Goal: Task Accomplishment & Management: Manage account settings

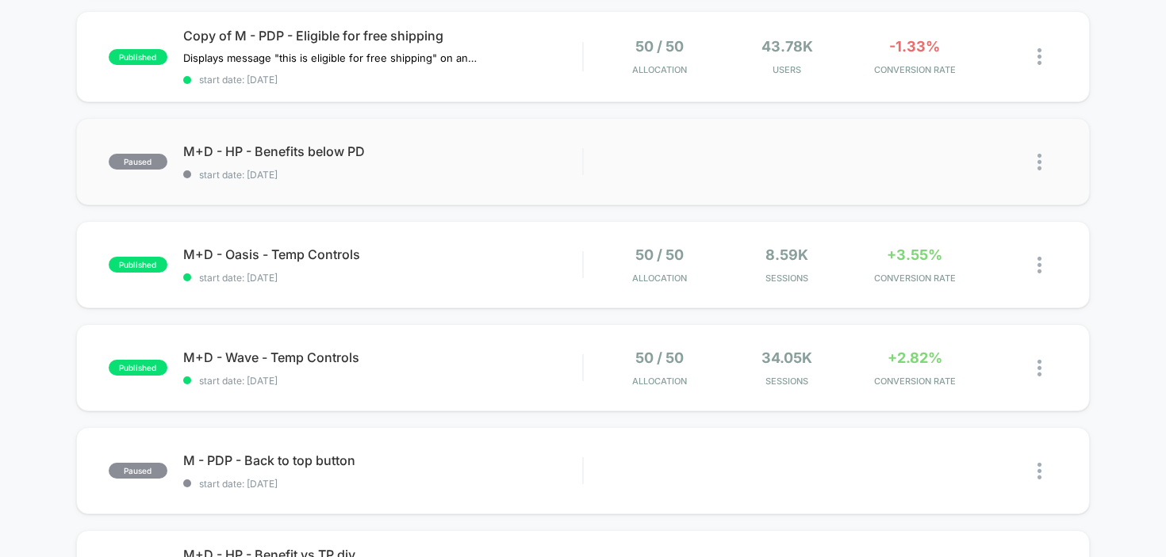
scroll to position [196, 0]
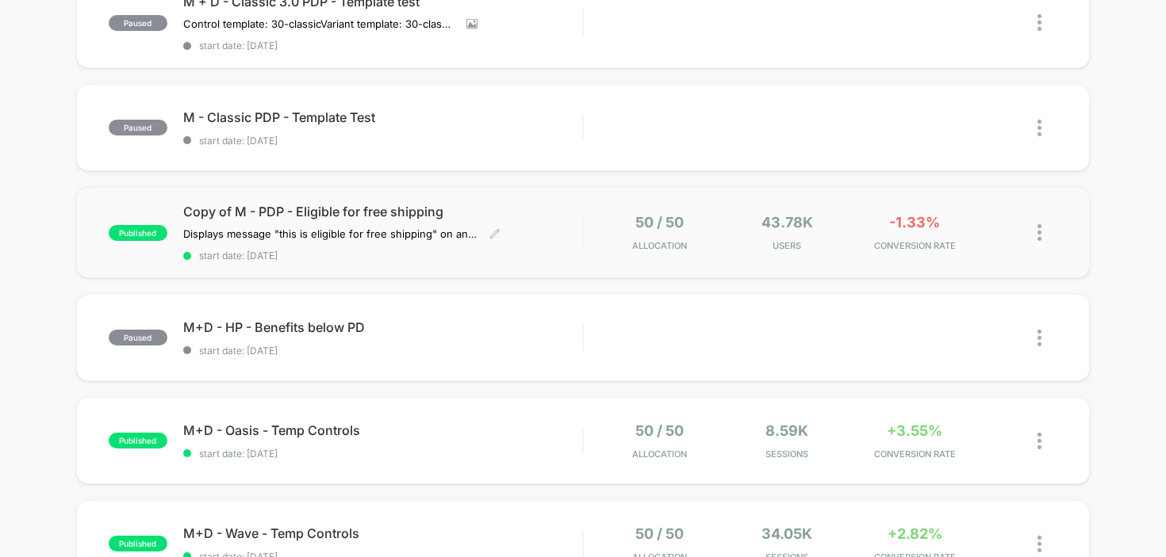
click at [345, 208] on span "Copy of M - PDP - Eligible for free shipping" at bounding box center [383, 212] width 400 height 16
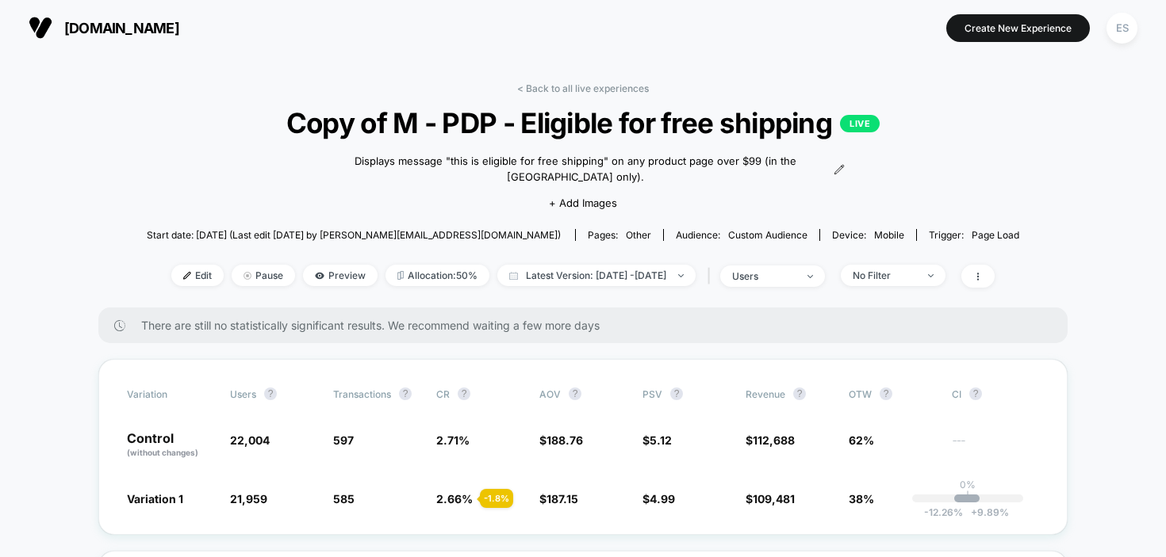
scroll to position [109, 0]
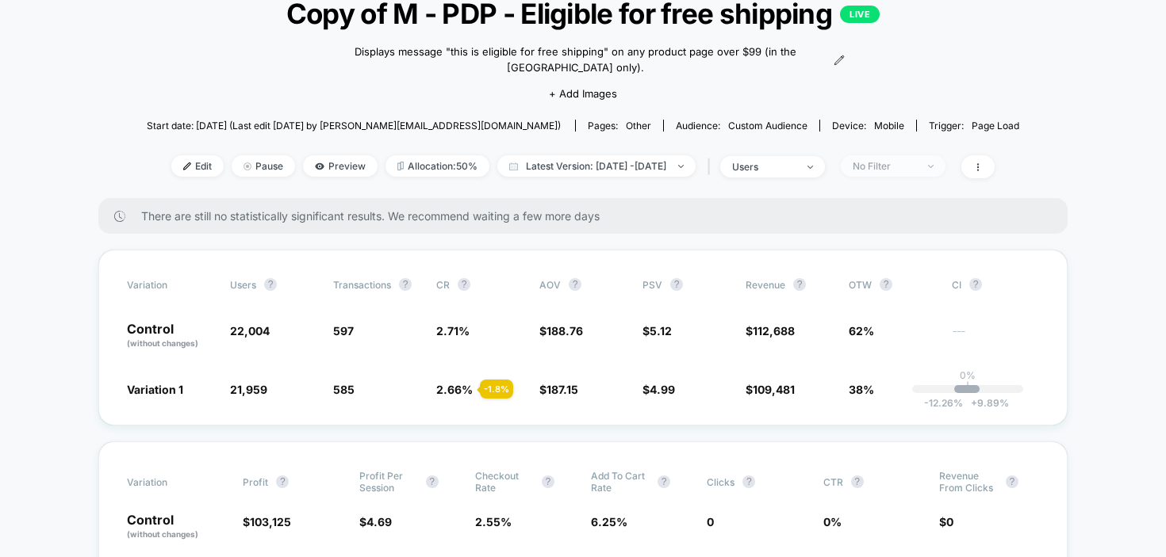
click at [916, 160] on div "No Filter" at bounding box center [883, 166] width 63 height 12
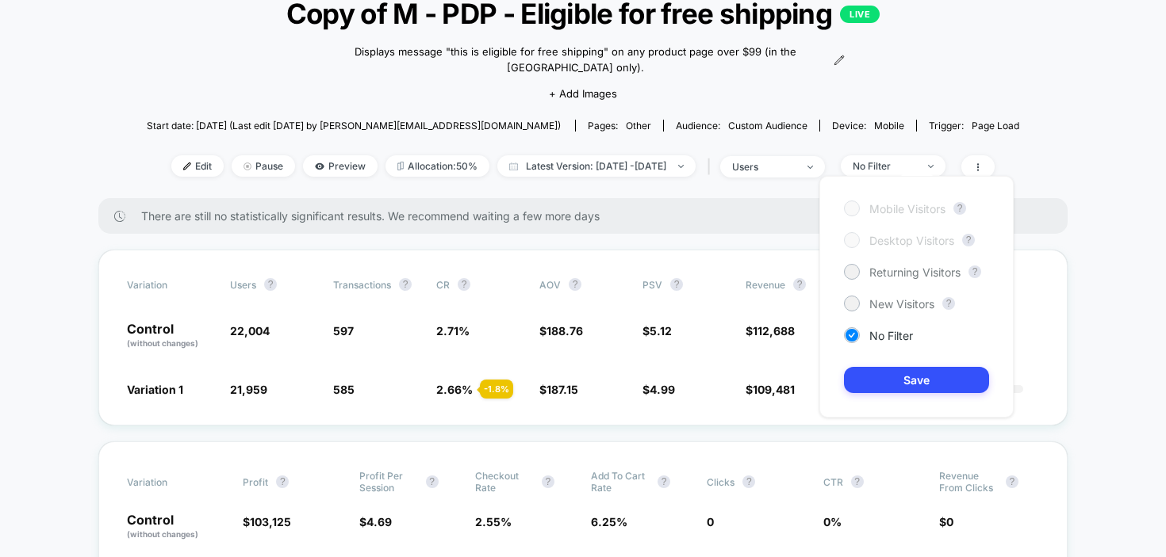
click at [912, 203] on span "Mobile Visitors" at bounding box center [907, 208] width 76 height 13
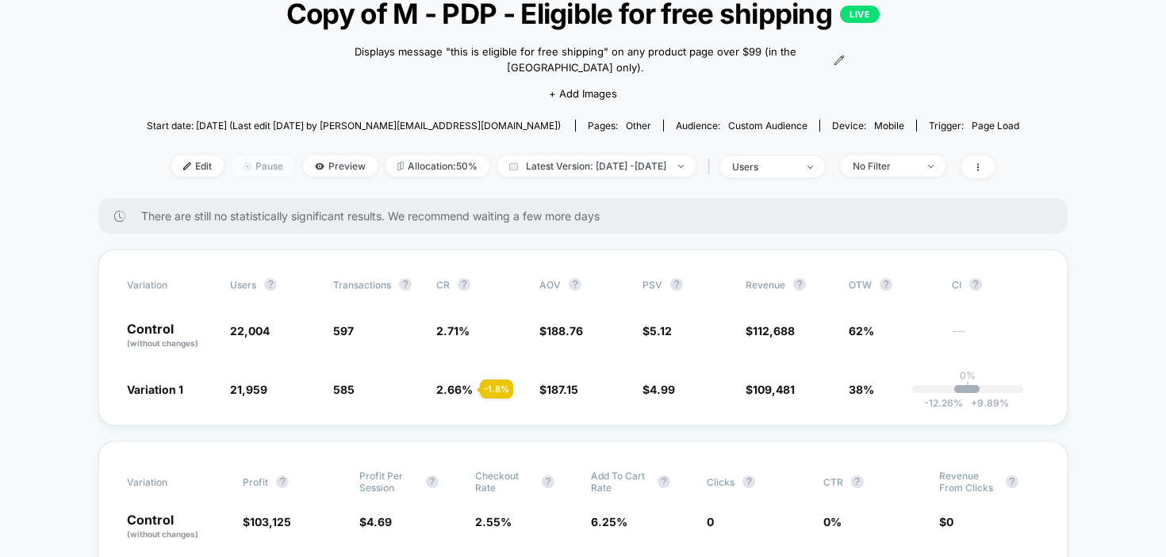
click at [247, 155] on span "Pause" at bounding box center [263, 165] width 63 height 21
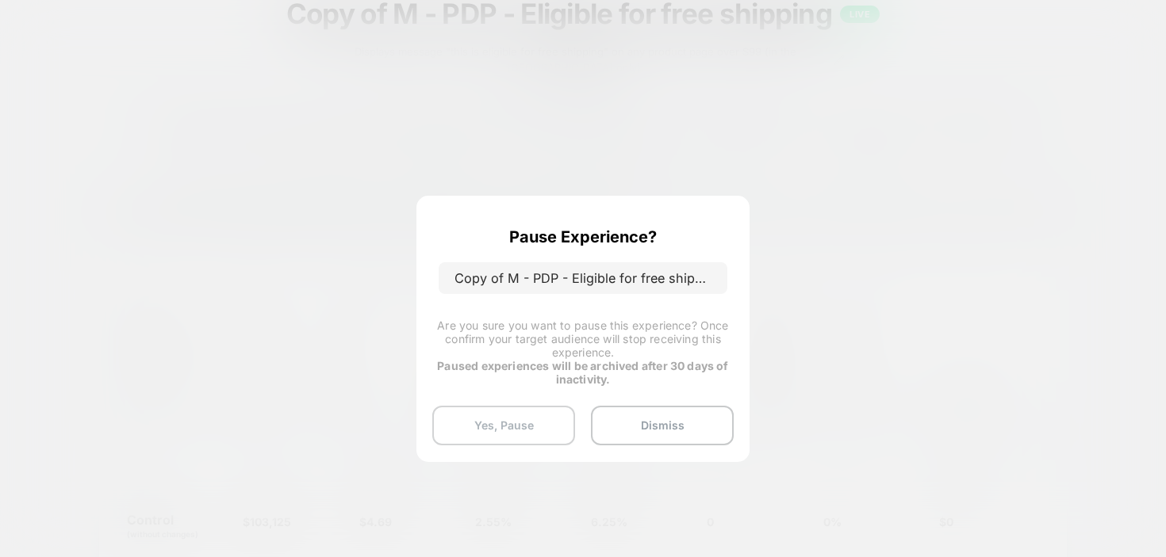
click at [547, 430] on button "Yes, Pause" at bounding box center [503, 426] width 143 height 40
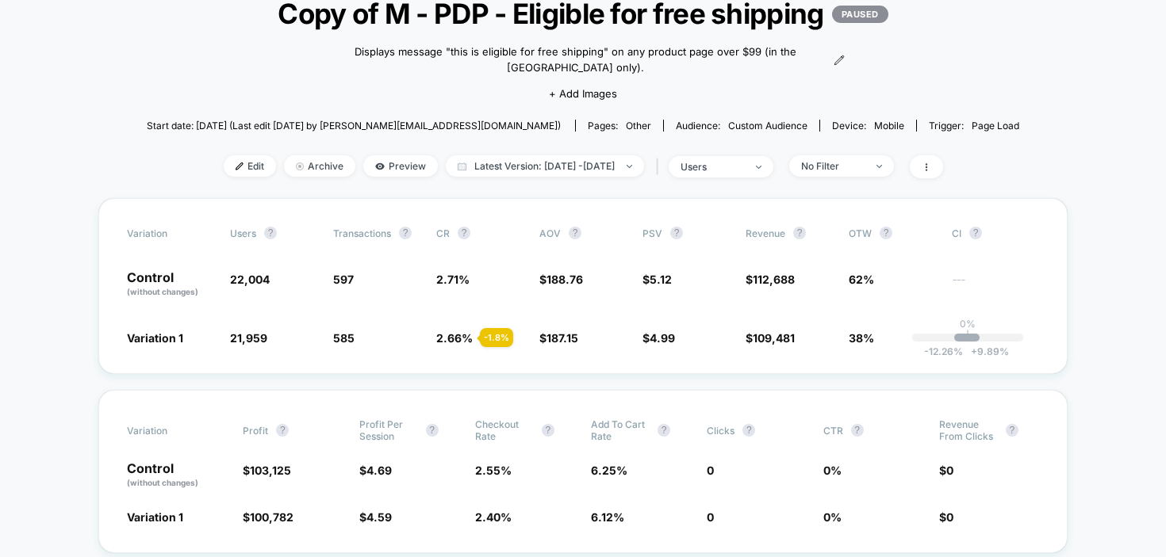
scroll to position [0, 0]
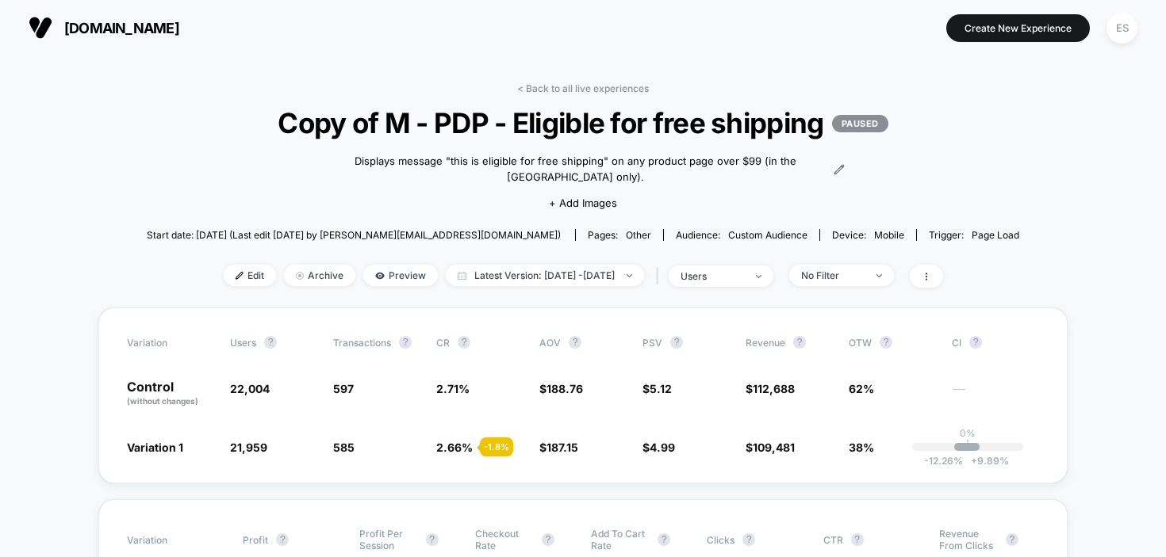
click at [116, 21] on span "[DOMAIN_NAME]" at bounding box center [121, 28] width 115 height 17
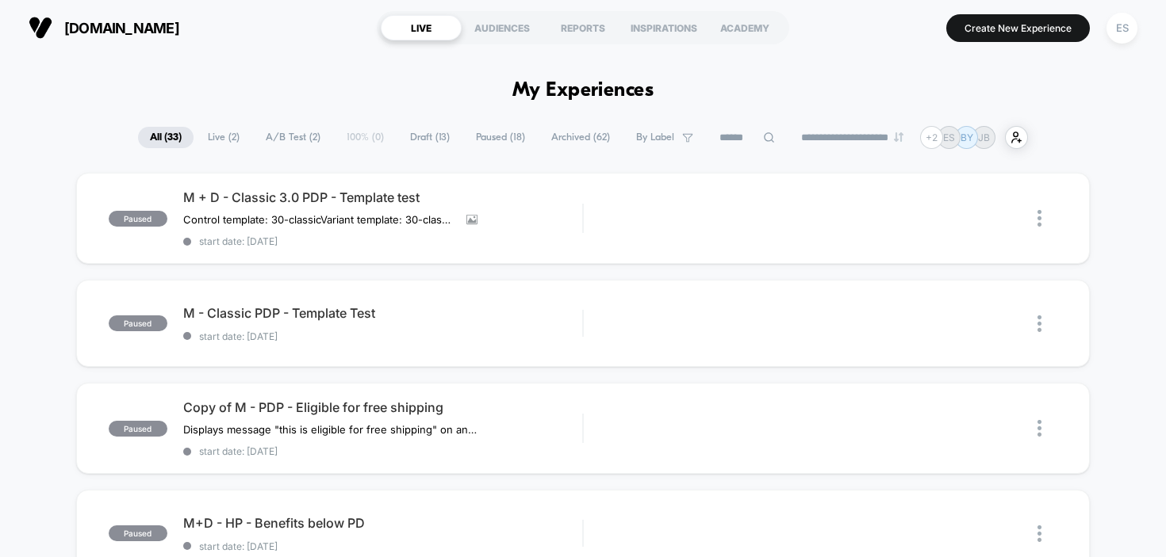
click at [213, 134] on span "Live ( 2 )" at bounding box center [224, 137] width 56 height 21
